Goal: Task Accomplishment & Management: Complete application form

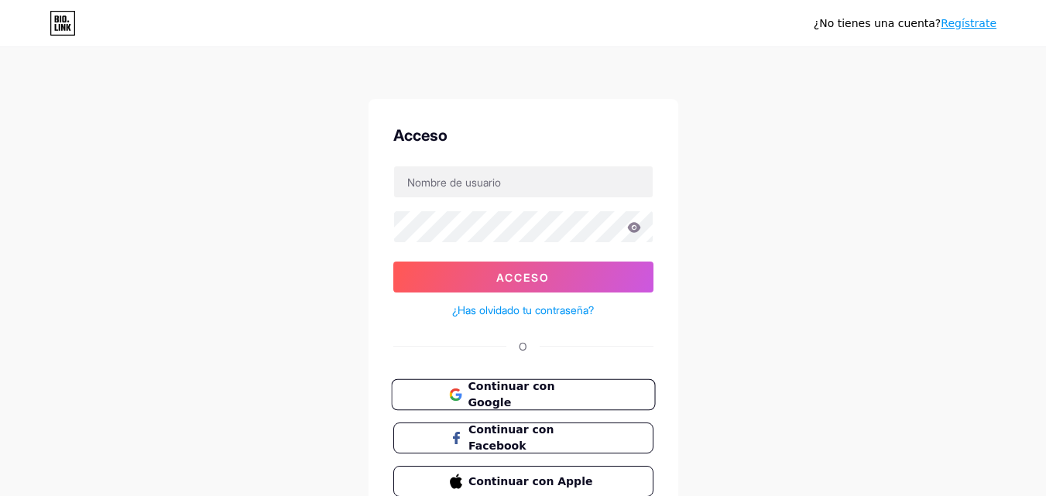
click at [554, 397] on font "Continuar con Google" at bounding box center [511, 394] width 87 height 29
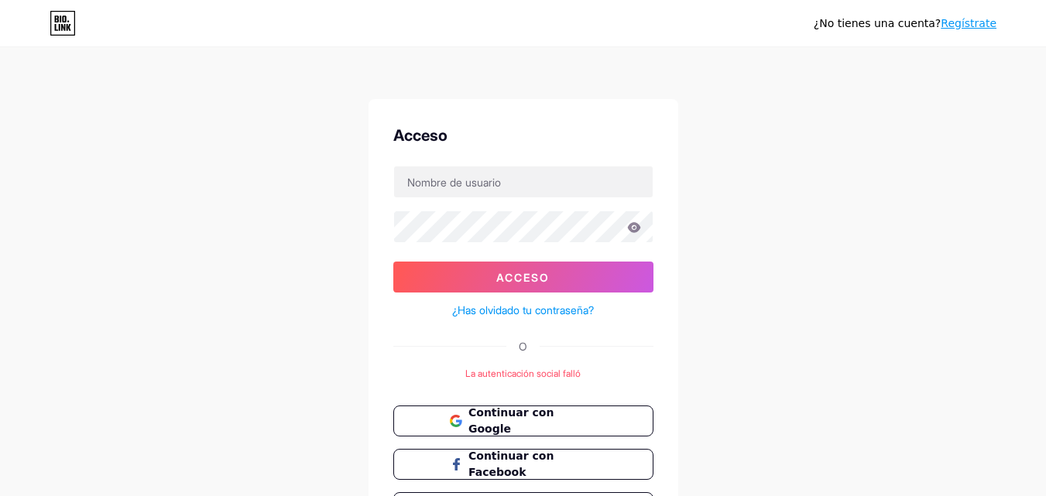
click at [738, 273] on div "¿No tienes una cuenta? Regístrate Acceso Acceso ¿Has olvidado tu contraseña? O …" at bounding box center [523, 299] width 1046 height 598
click at [554, 426] on font "Continuar con Google" at bounding box center [511, 421] width 87 height 29
